Goal: Check status: Check status

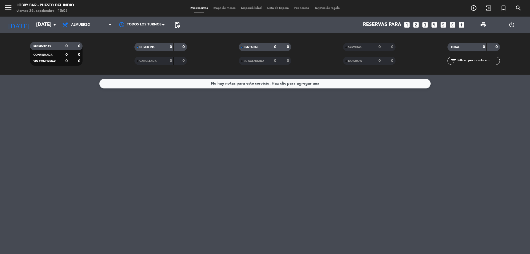
click at [33, 19] on input "[DATE]" at bounding box center [65, 24] width 64 height 11
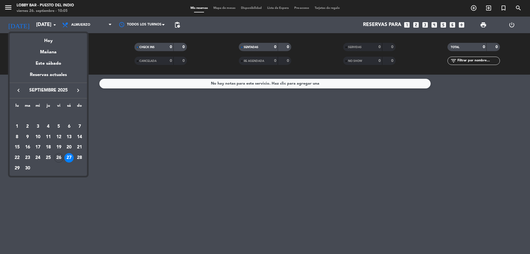
click at [65, 155] on div "27" at bounding box center [68, 157] width 9 height 9
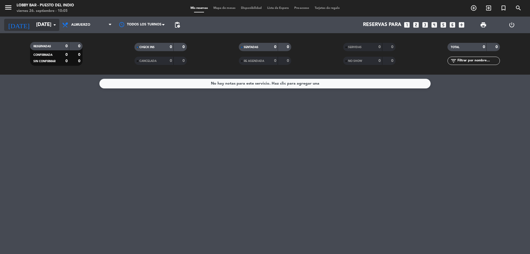
click at [41, 24] on input "[DATE]" at bounding box center [65, 24] width 64 height 11
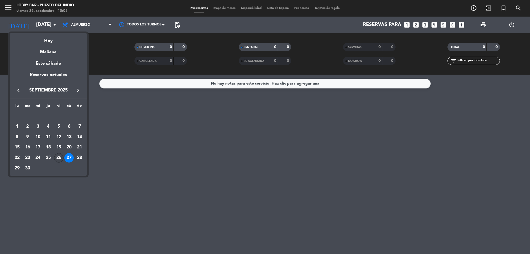
click at [56, 159] on div "26" at bounding box center [58, 157] width 9 height 9
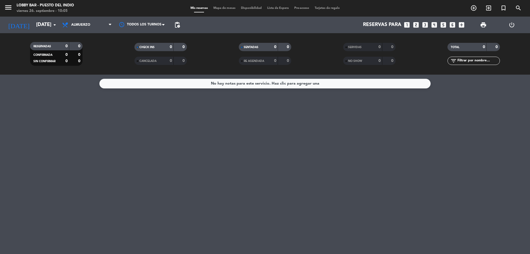
type input "[DATE]"
click at [102, 22] on span "Almuerzo" at bounding box center [86, 25] width 55 height 12
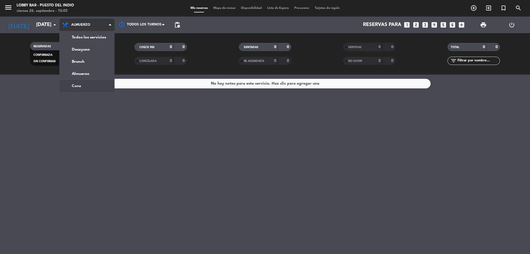
click at [83, 84] on ng-component "menu Lobby Bar - Puesto del Indio [DATE] 26. septiembre - 10:05 Mis reservas Ma…" at bounding box center [265, 127] width 530 height 254
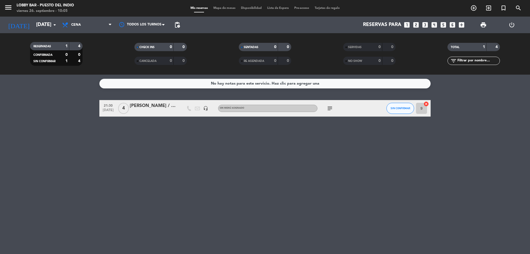
click at [332, 113] on div "subject" at bounding box center [343, 108] width 50 height 16
click at [331, 108] on icon "subject" at bounding box center [330, 108] width 7 height 7
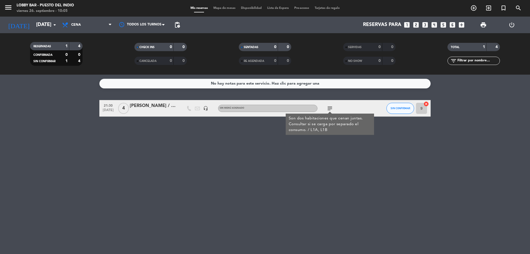
click at [48, 136] on div "No hay notas para este servicio. Haz clic para agregar una 21:30 [DATE] 4 [PERS…" at bounding box center [265, 164] width 530 height 179
